Goal: Register for event/course

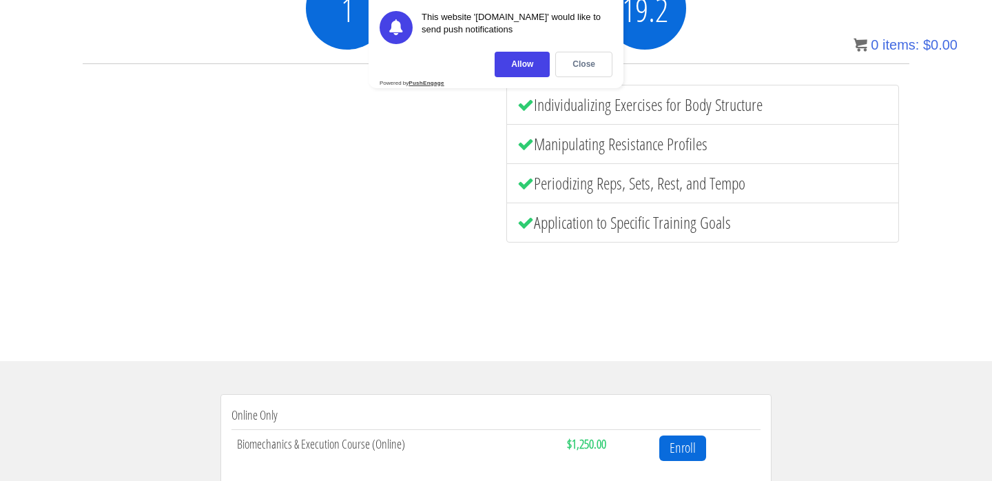
scroll to position [345, 0]
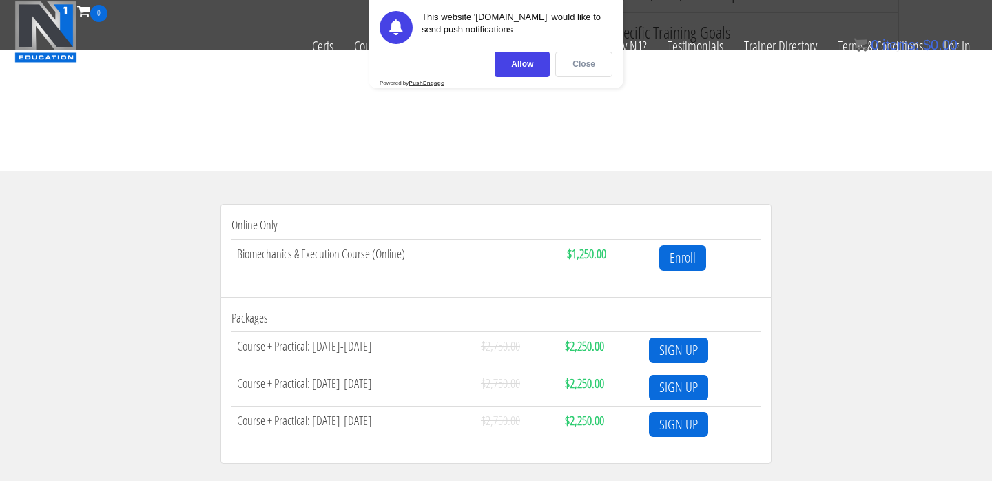
click at [597, 67] on div "Close" at bounding box center [583, 64] width 57 height 25
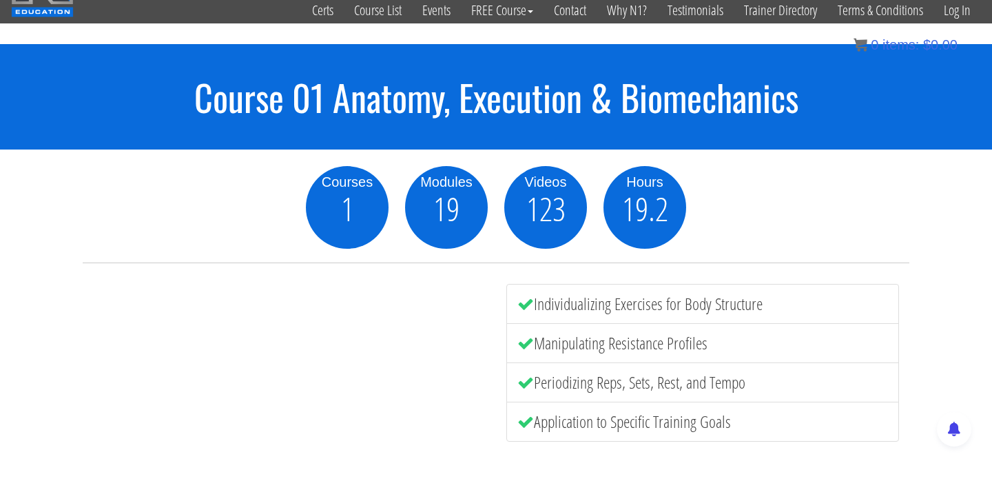
scroll to position [36, 0]
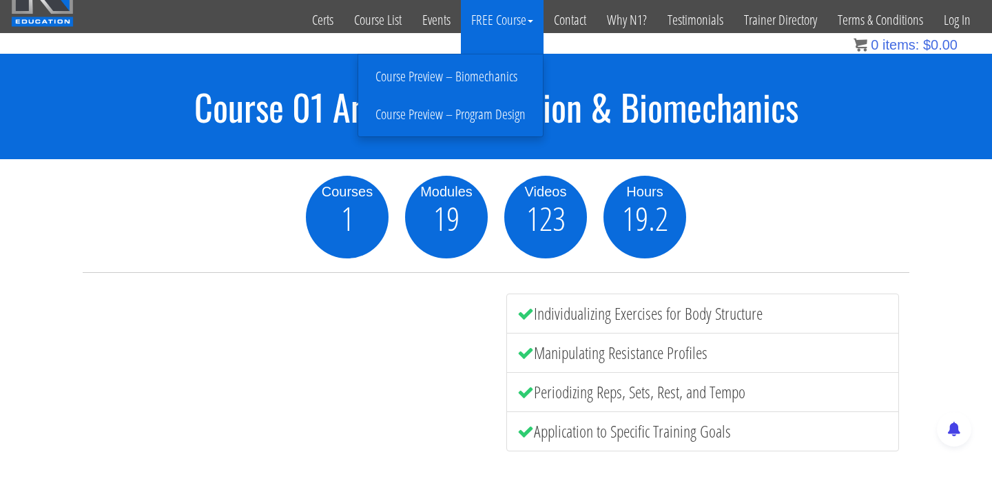
click at [496, 80] on link "Course Preview – Biomechanics" at bounding box center [451, 77] width 178 height 24
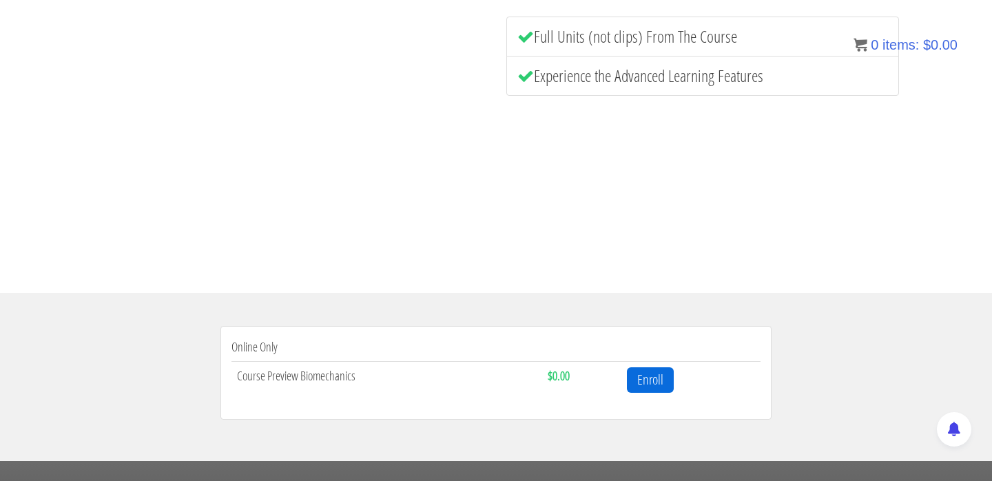
scroll to position [328, 0]
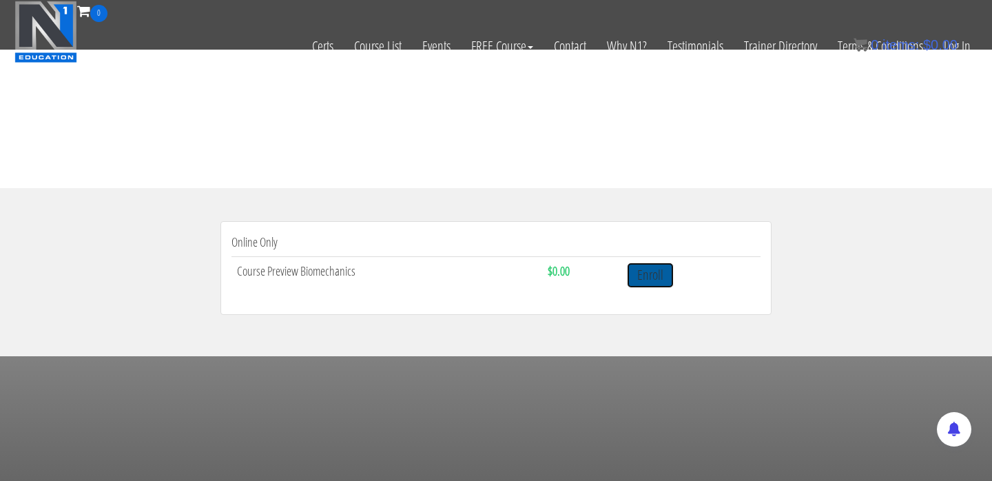
click at [658, 281] on link "Enroll" at bounding box center [650, 275] width 47 height 25
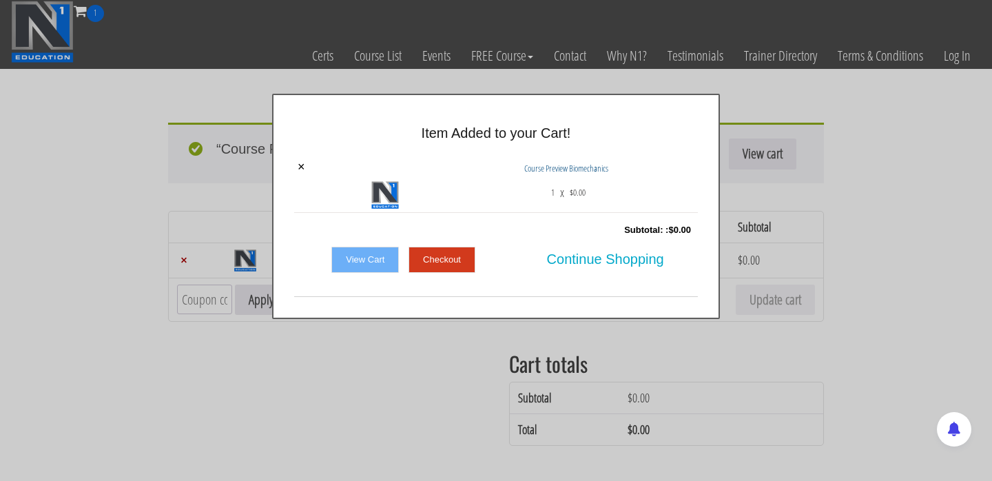
click at [427, 258] on link "Checkout" at bounding box center [442, 260] width 67 height 26
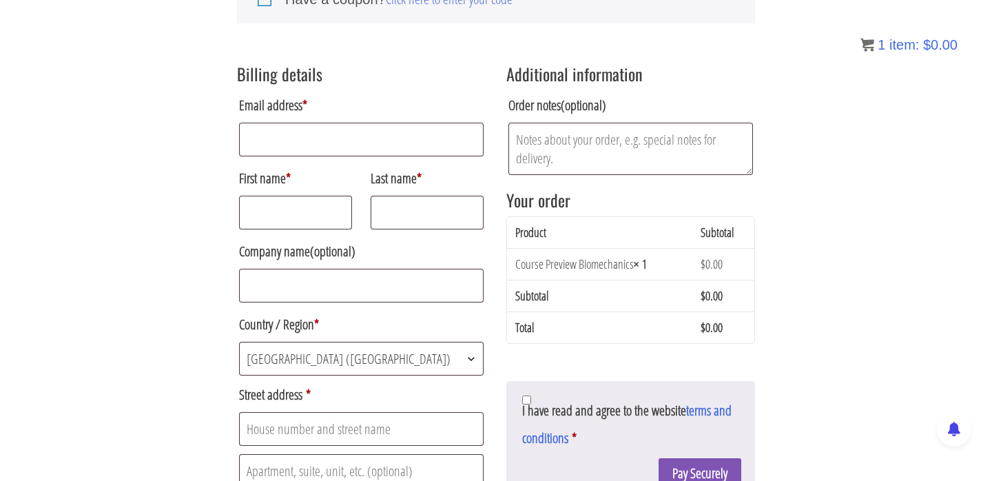
scroll to position [242, 0]
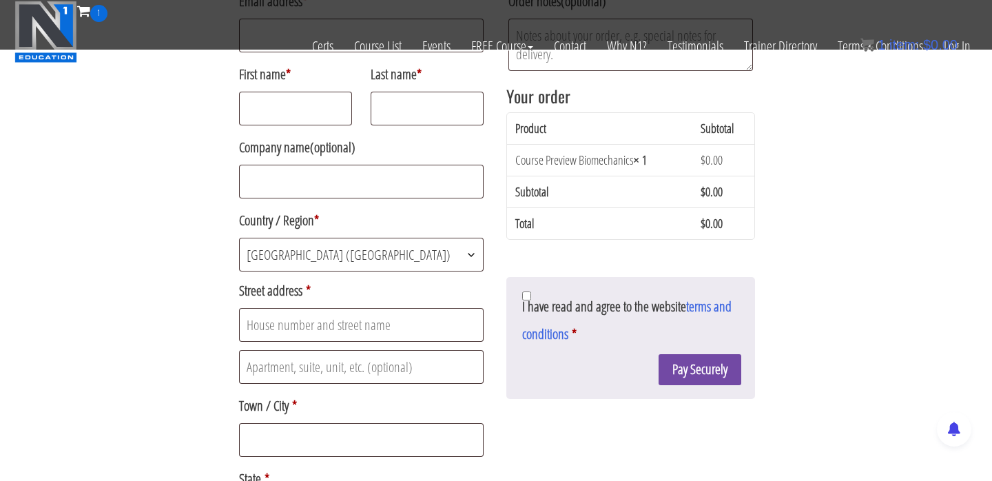
click at [678, 374] on button "Pay Securely" at bounding box center [700, 369] width 83 height 31
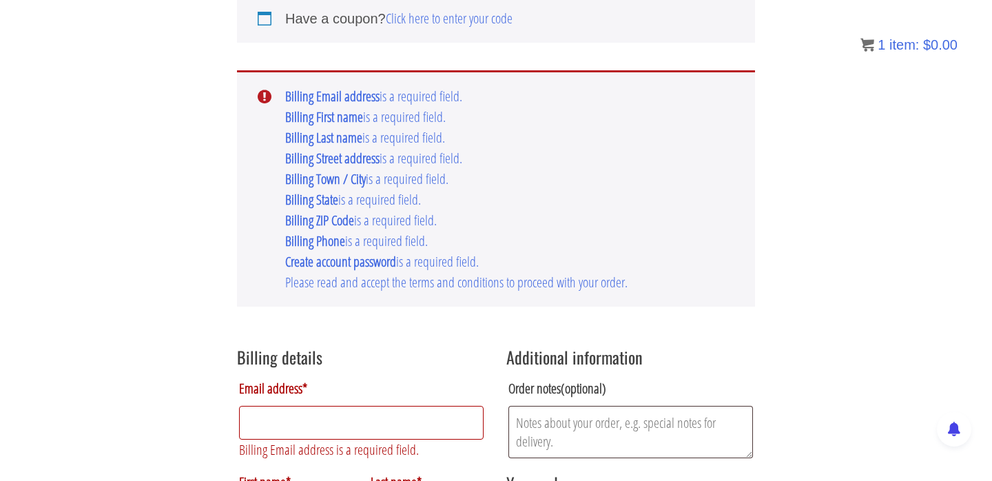
scroll to position [210, 0]
